Goal: Task Accomplishment & Management: Manage account settings

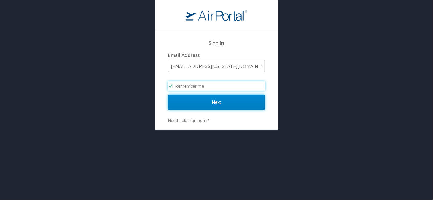
click at [214, 104] on input "Next" at bounding box center [216, 102] width 97 height 15
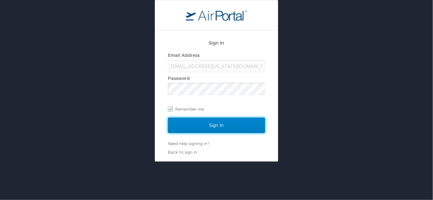
click at [212, 123] on input "Sign In" at bounding box center [216, 125] width 97 height 15
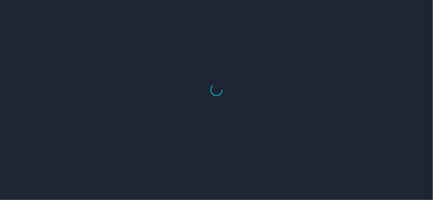
select select "US"
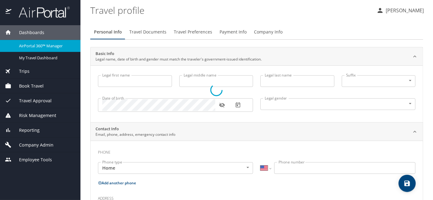
type input "[PERSON_NAME]"
type input "[DEMOGRAPHIC_DATA]"
select select "US"
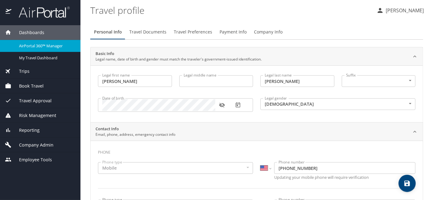
click at [36, 87] on span "Book Travel" at bounding box center [27, 86] width 32 height 7
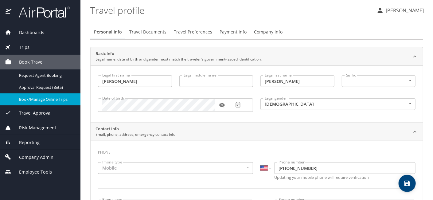
click at [55, 101] on span "Book/Manage Online Trips" at bounding box center [46, 99] width 54 height 6
